Goal: Task Accomplishment & Management: Manage account settings

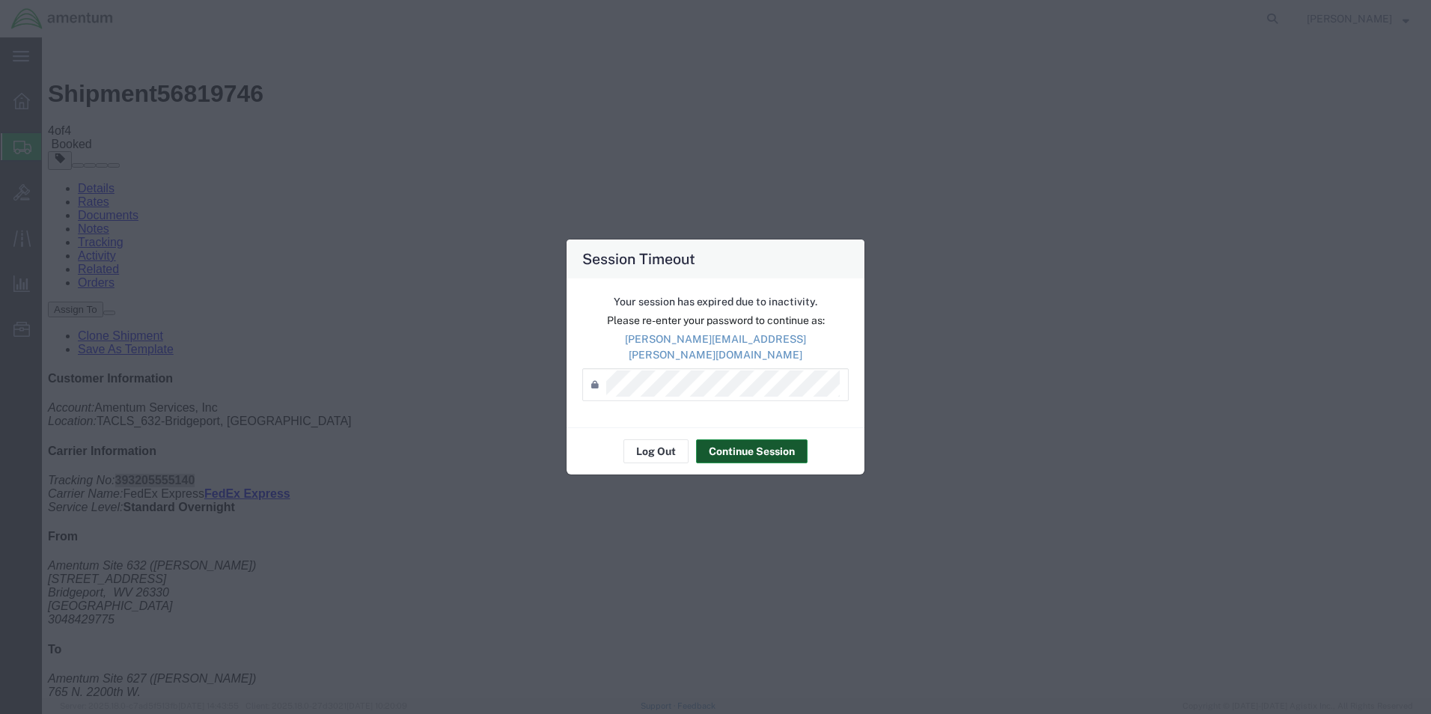
click at [744, 445] on button "Continue Session" at bounding box center [752, 451] width 112 height 24
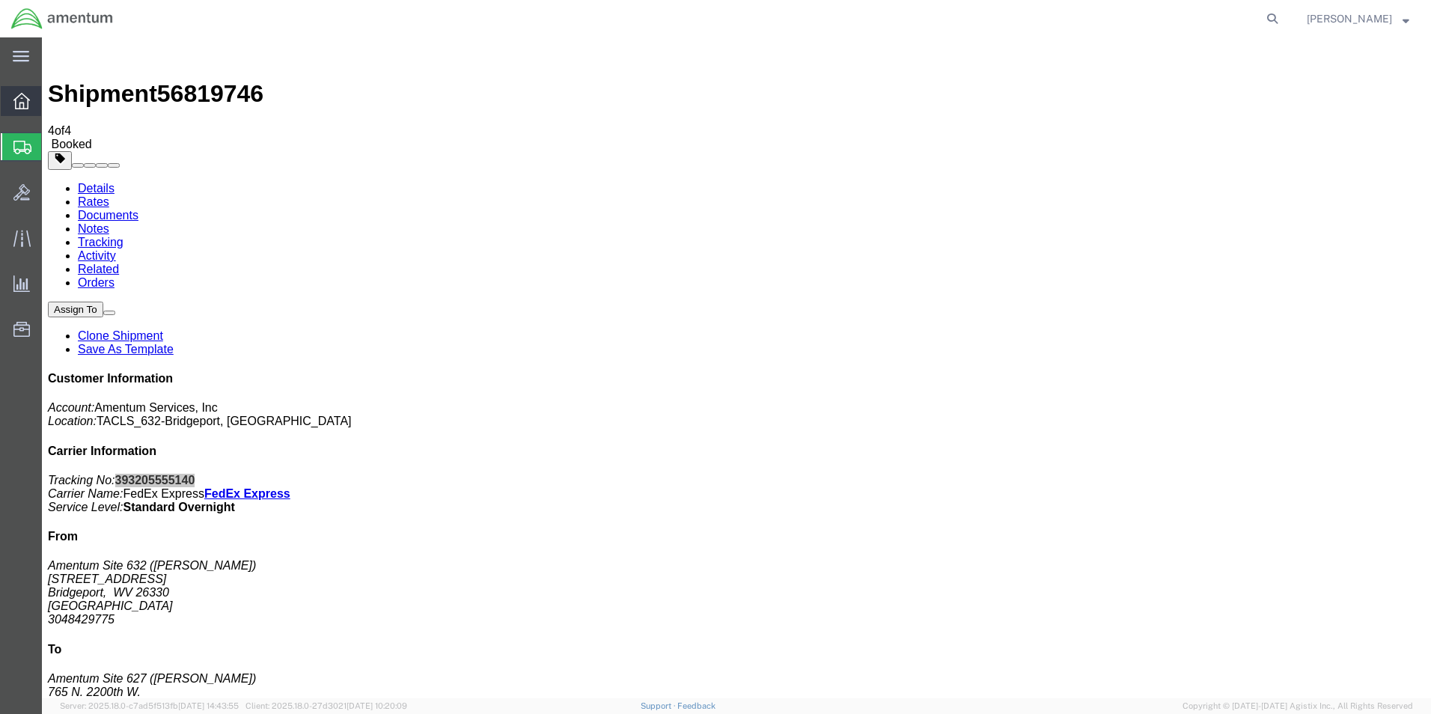
click at [35, 105] on div at bounding box center [22, 101] width 42 height 30
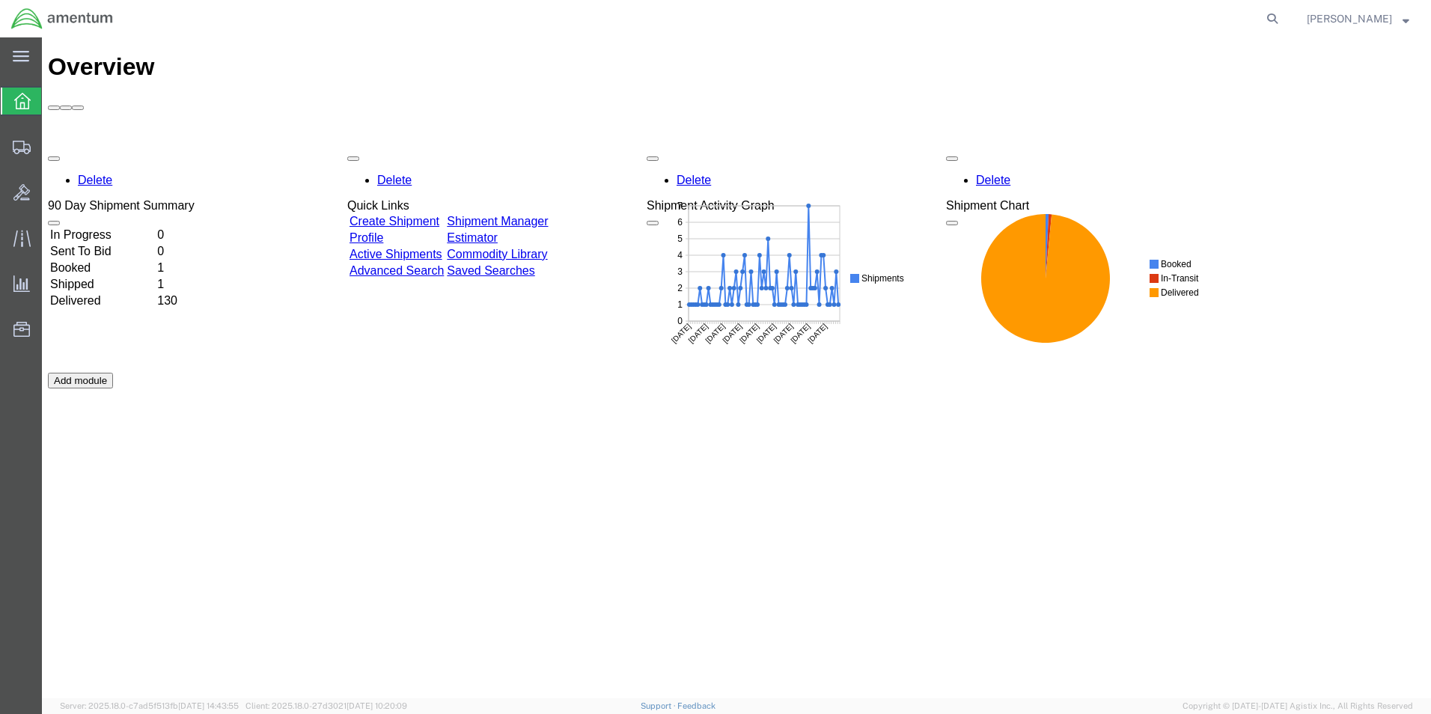
click at [543, 215] on link "Shipment Manager" at bounding box center [497, 221] width 101 height 13
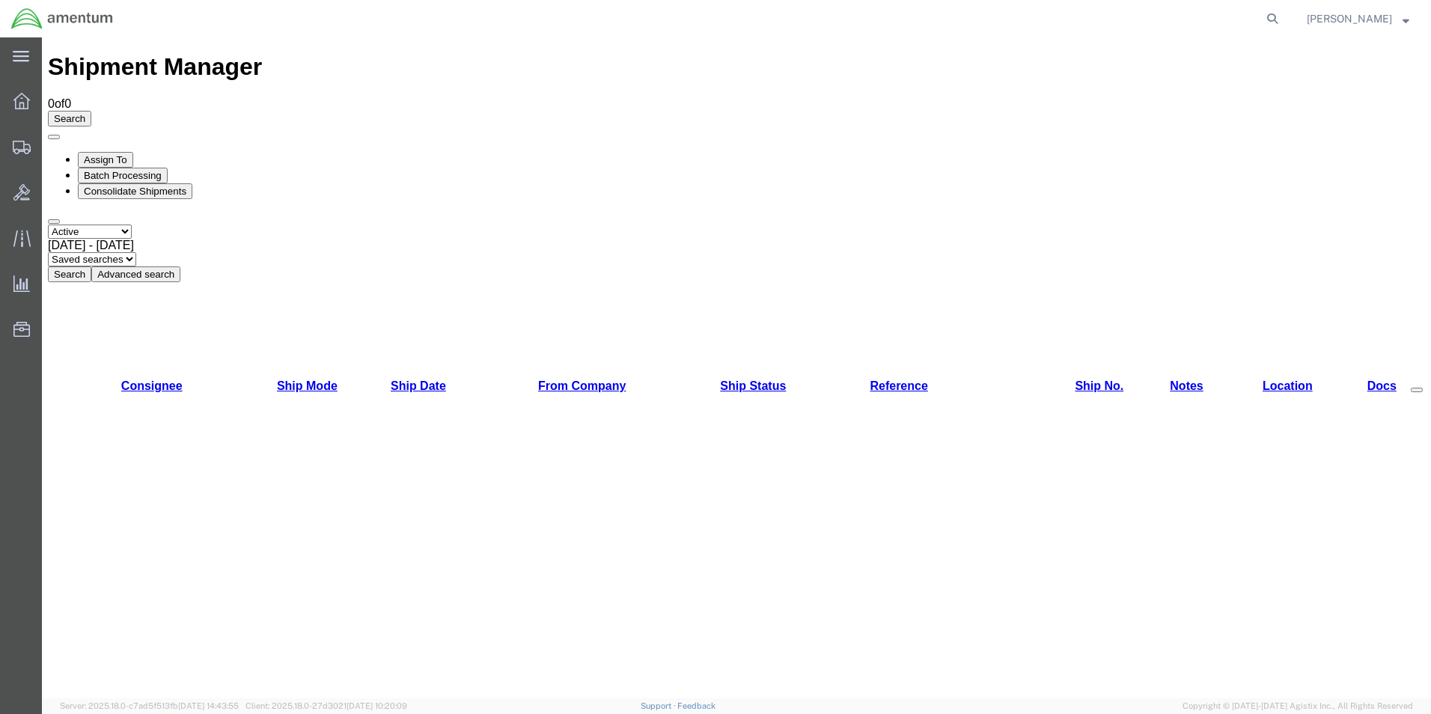
click at [91, 266] on button "Search" at bounding box center [69, 274] width 43 height 16
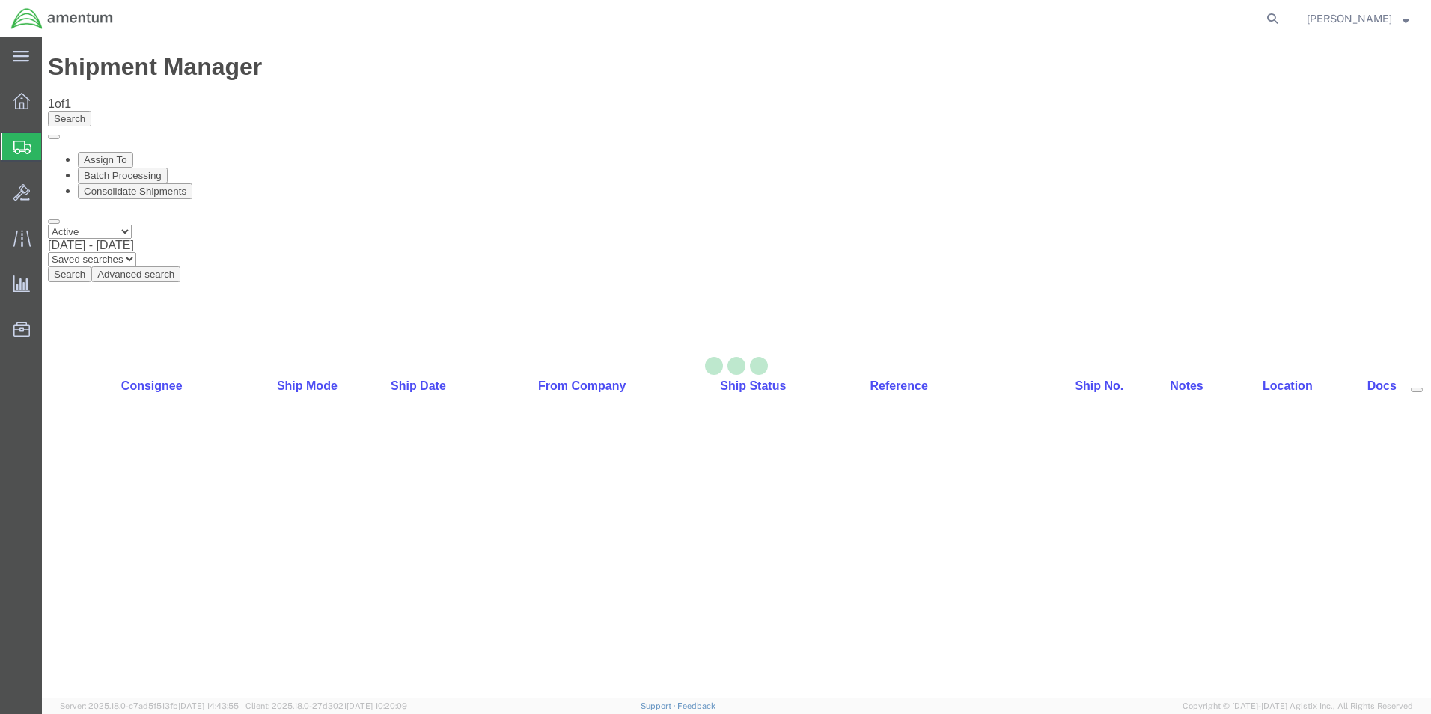
select select "42717"
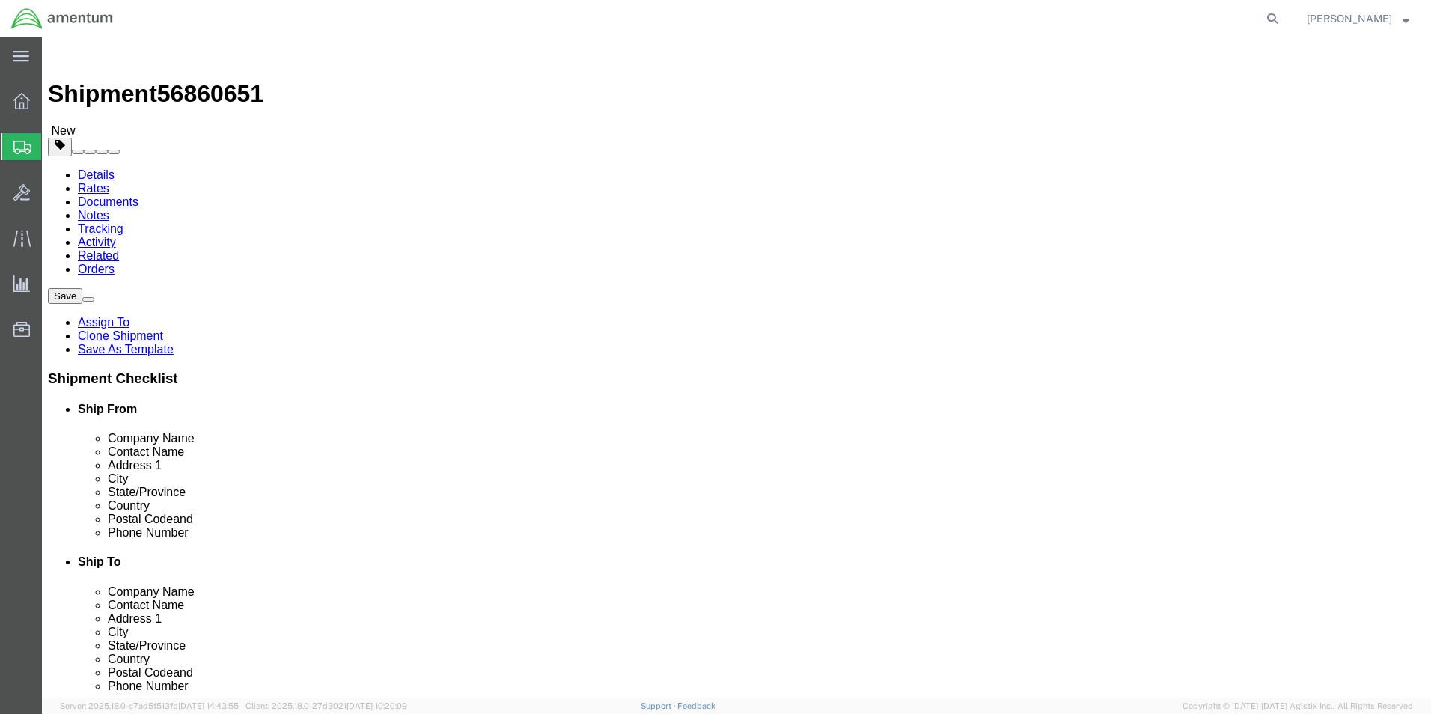
click input "text"
type input "3048429775"
click button "Rate Shipment"
click input "PROFESSIONAL AVIATION ASSOCIATES INC"
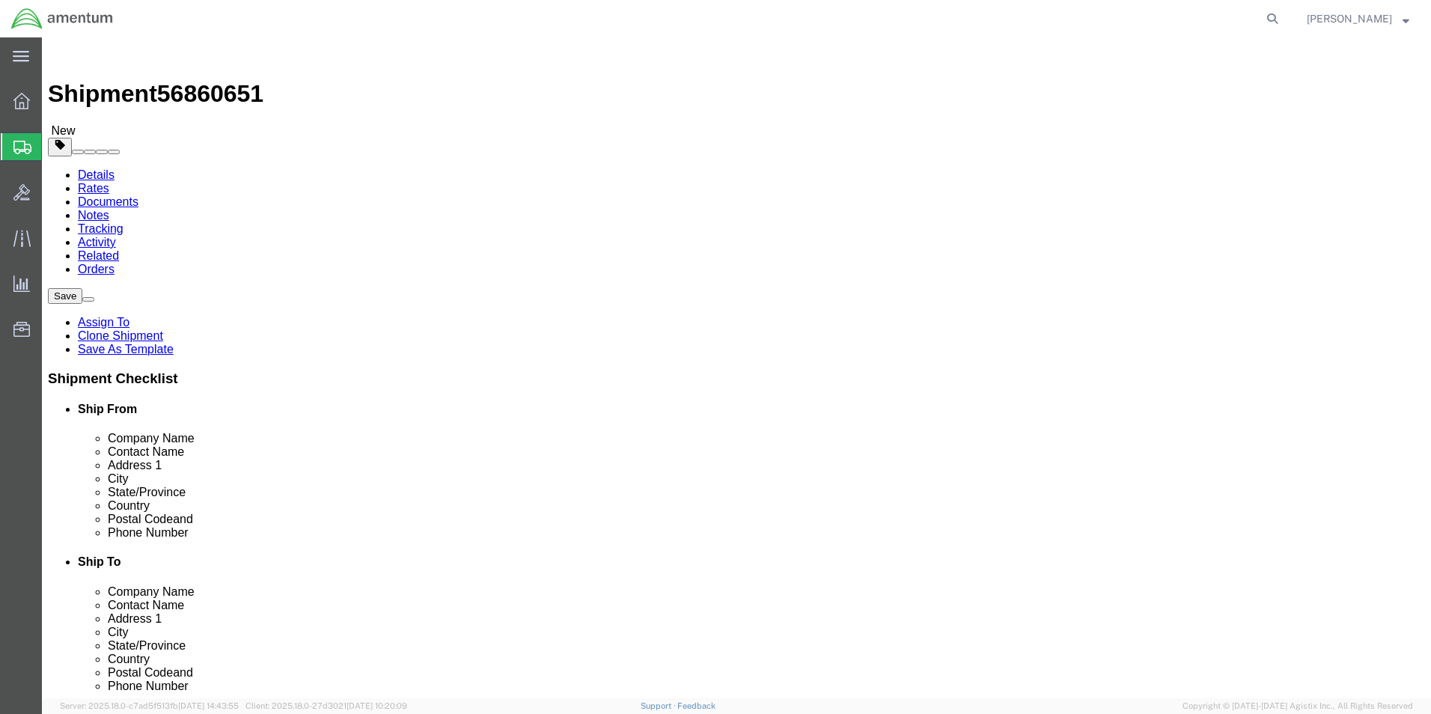
click input "PROFESSIONAL AVIATION ASSOCIATES INC"
click input "Ship To Location / Contact Name : This field is required."
paste input "PROFESSIONAL AVIATION ASSOCIATES INC"
type input "PROFESSIONAL AVIATION ASSOCIATES INC"
click button "Rate Shipment"
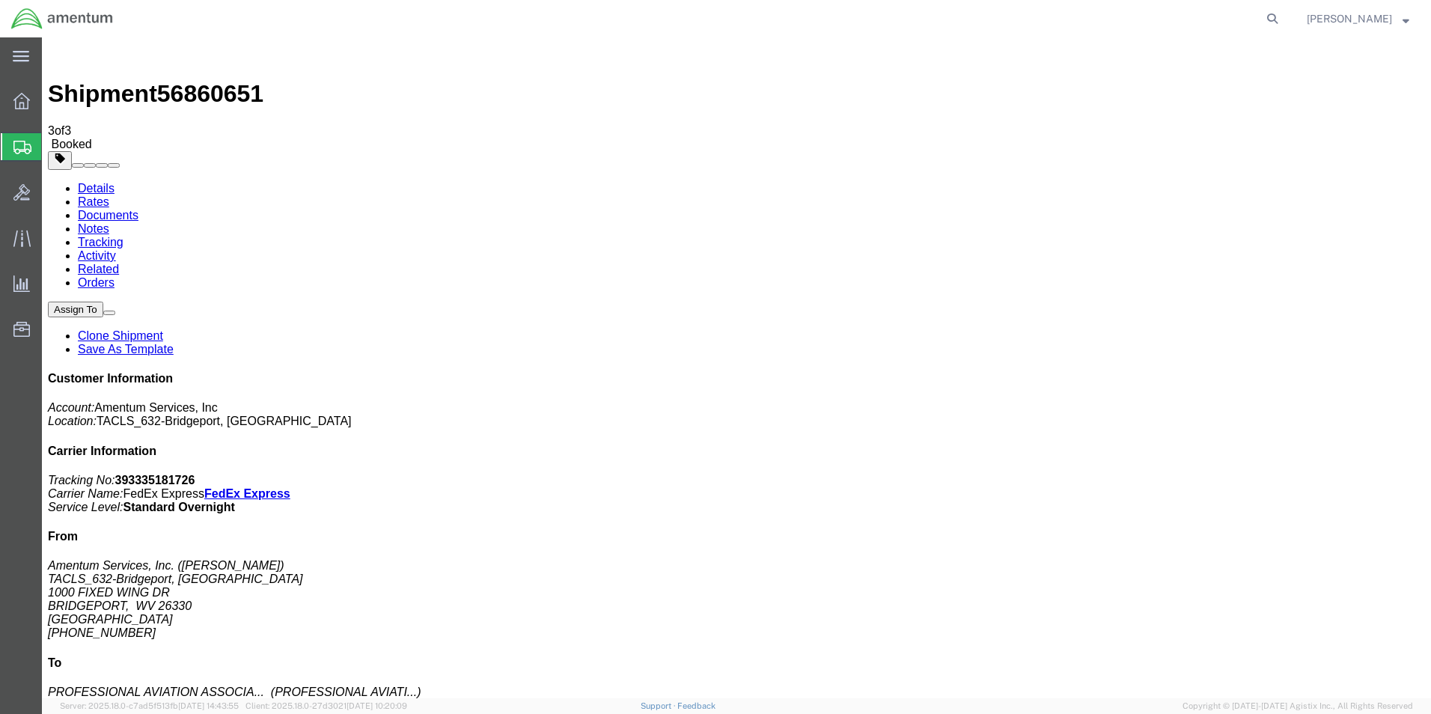
click at [195, 474] on b "393335181726" at bounding box center [155, 480] width 80 height 13
copy b "393335181726"
click at [111, 182] on link "Details" at bounding box center [96, 188] width 37 height 13
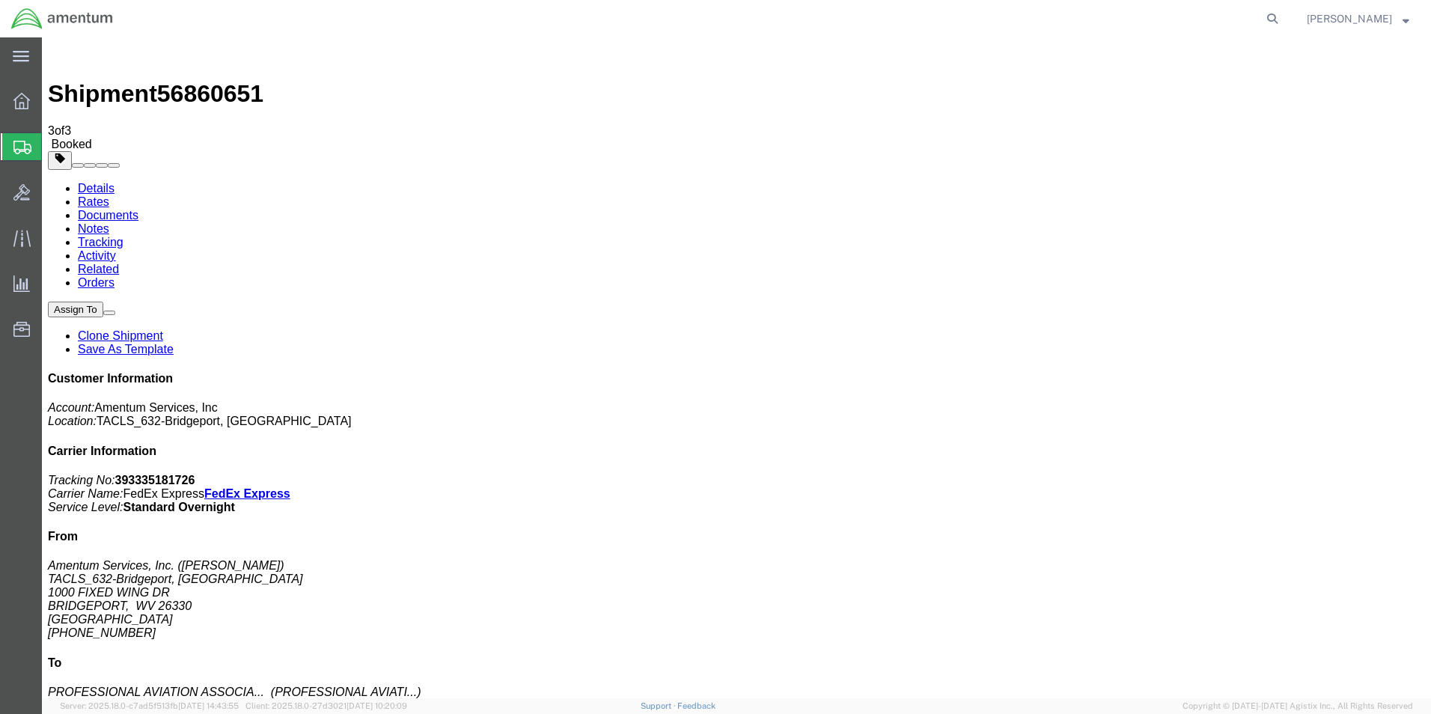
click link "Schedule pickup request"
click b "393335181726"
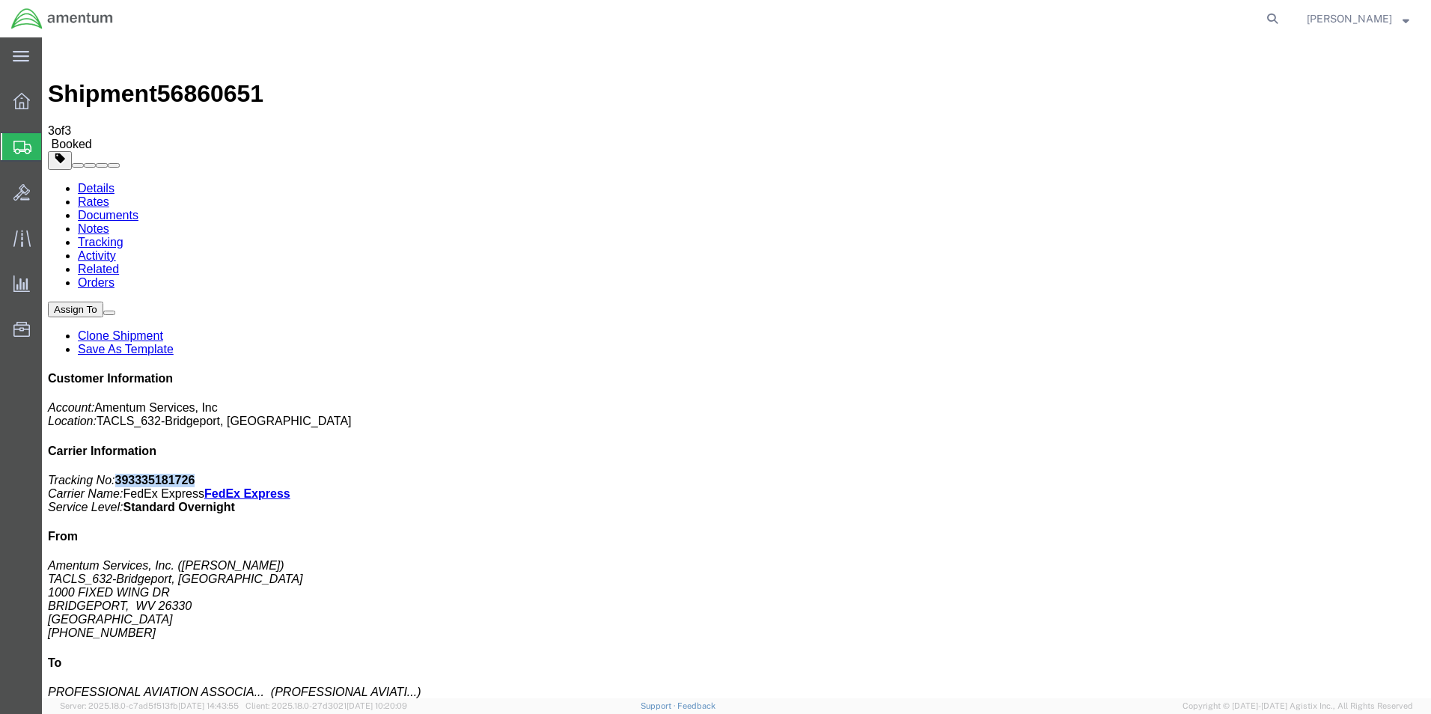
copy b "393335181726"
